Goal: Find specific fact: Find specific fact

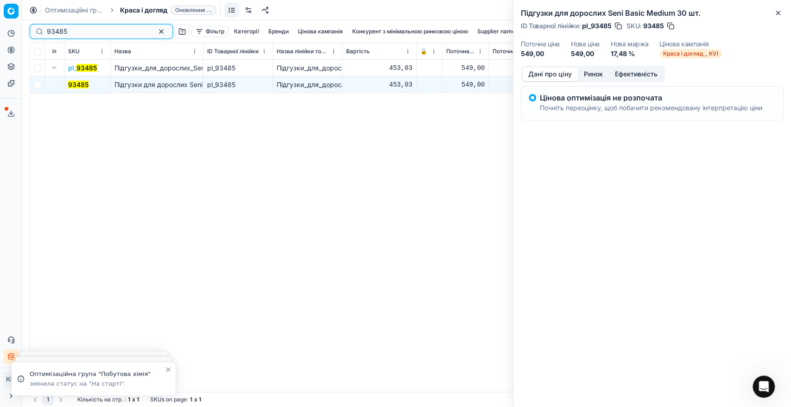
drag, startPoint x: 0, startPoint y: 0, endPoint x: 24, endPoint y: 31, distance: 38.7
click at [24, 31] on div "Pricing platform Аналітика Цінова оптимізація Асортимент продукції Шаблони Серв…" at bounding box center [395, 203] width 791 height 407
paste input "52400"
type input "52400"
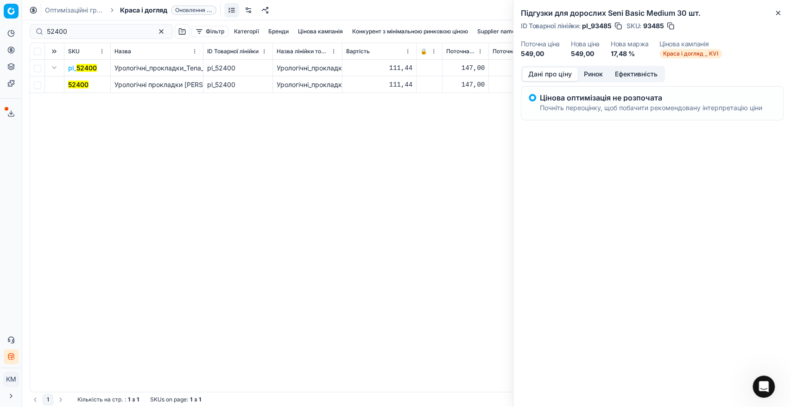
click at [83, 86] on mark "52400" at bounding box center [78, 85] width 20 height 8
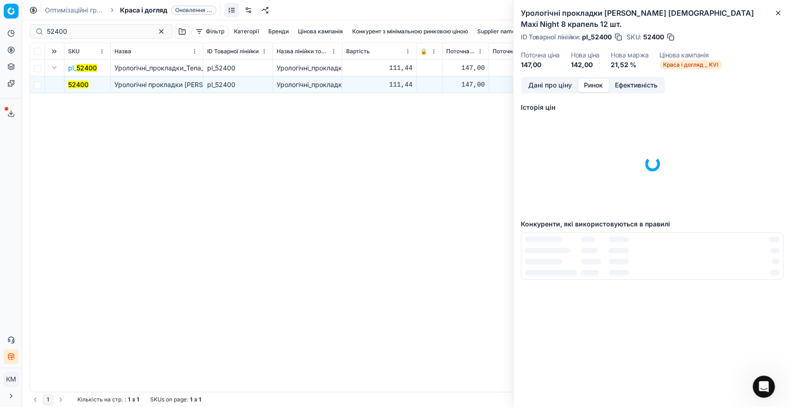
click at [597, 79] on button "Ринок" at bounding box center [593, 85] width 31 height 13
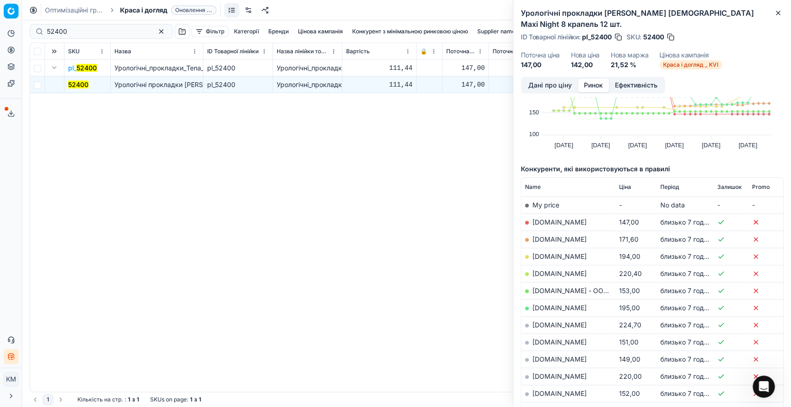
scroll to position [103, 0]
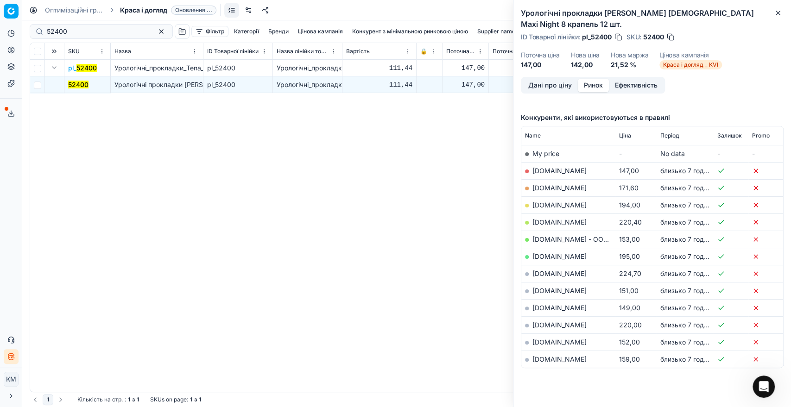
click at [547, 79] on button "Дані про ціну" at bounding box center [550, 85] width 56 height 13
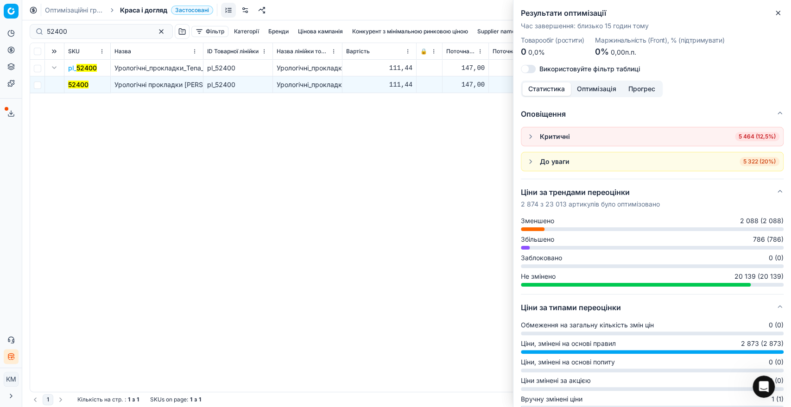
click at [776, 16] on icon "button" at bounding box center [777, 12] width 7 height 7
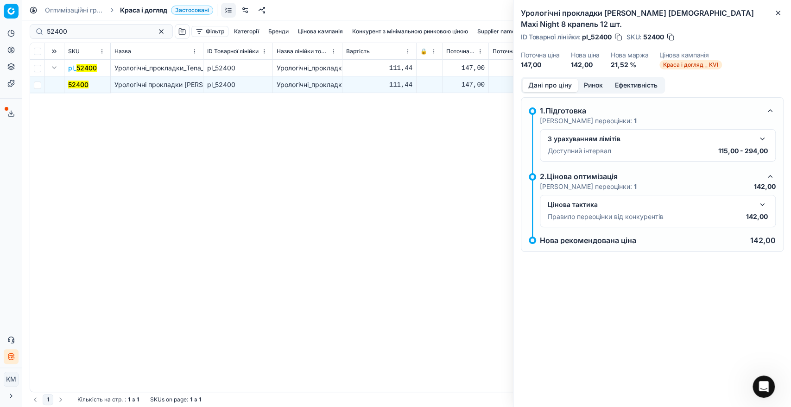
click at [762, 199] on button "button" at bounding box center [762, 204] width 11 height 11
